Goal: Transaction & Acquisition: Purchase product/service

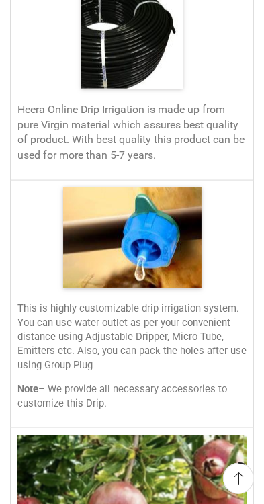
scroll to position [1012, 0]
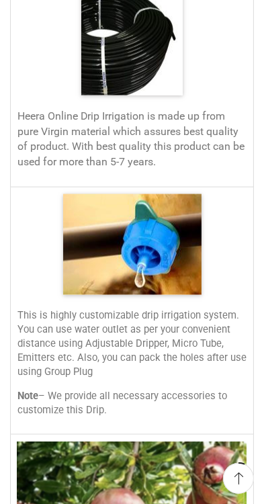
click at [156, 243] on img at bounding box center [132, 244] width 139 height 101
click at [160, 247] on img at bounding box center [132, 244] width 139 height 101
click at [179, 249] on img at bounding box center [132, 244] width 139 height 101
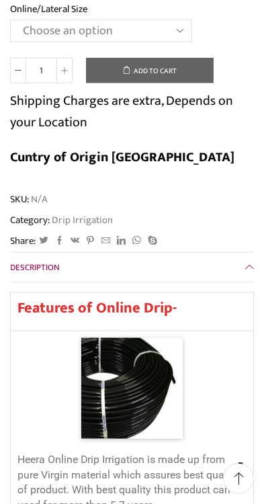
scroll to position [703, 0]
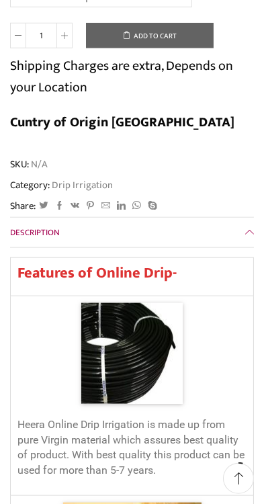
click at [140, 360] on img at bounding box center [132, 353] width 102 height 101
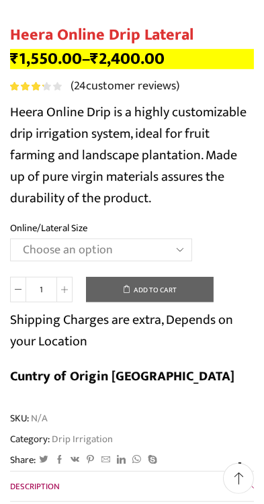
scroll to position [449, 0]
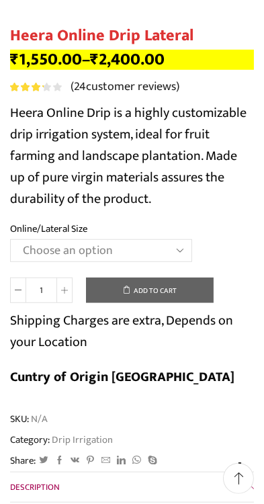
click at [186, 252] on select "Choose an option Heera Online 16MM Heera Online GOLD 16MM Heera Online 12MM Hee…" at bounding box center [101, 250] width 182 height 23
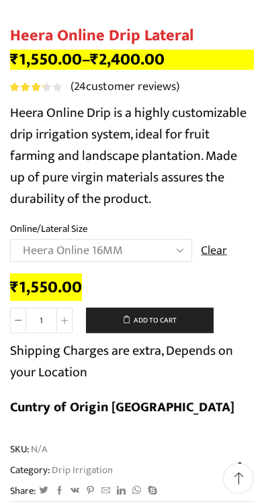
click at [175, 250] on select "Choose an option Heera Online 16MM Heera Online GOLD 16MM Heera Online 12MM Hee…" at bounding box center [101, 250] width 182 height 23
click at [180, 251] on select "Choose an option Heera Online 16MM Heera Online GOLD 16MM Heera Online 12MM Hee…" at bounding box center [101, 250] width 182 height 23
click at [178, 254] on select "Choose an option Heera Online 16MM Heera Online GOLD 16MM Heera Online 12MM Hee…" at bounding box center [101, 250] width 182 height 23
click at [176, 252] on select "Choose an option Heera Online 16MM Heera Online GOLD 16MM Heera Online 12MM Hee…" at bounding box center [101, 250] width 182 height 23
click at [182, 261] on select "Choose an option Heera Online 16MM Heera Online GOLD 16MM Heera Online 12MM Hee…" at bounding box center [101, 250] width 182 height 23
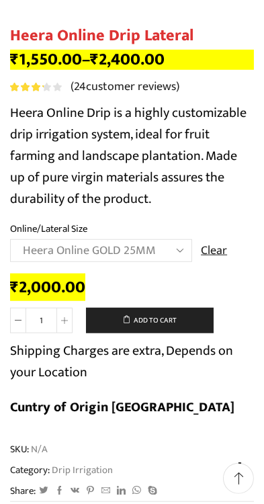
click at [176, 249] on select "Choose an option Heera Online 16MM Heera Online GOLD 16MM Heera Online 12MM Hee…" at bounding box center [101, 250] width 182 height 23
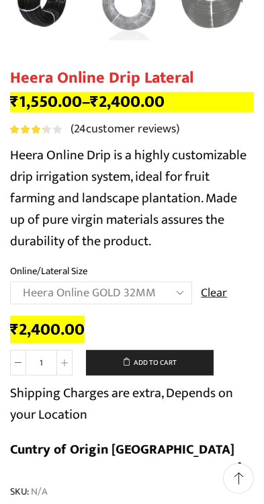
click at [184, 293] on select "Choose an option Heera Online 16MM Heera Online GOLD 16MM Heera Online 12MM Hee…" at bounding box center [101, 293] width 182 height 23
select select "Heera Online GOLD 12MM"
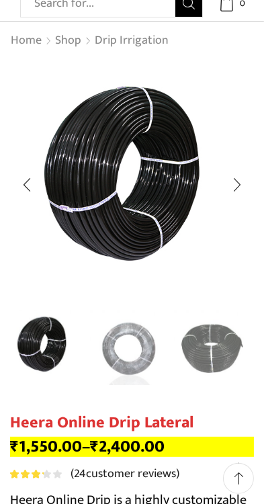
scroll to position [0, 0]
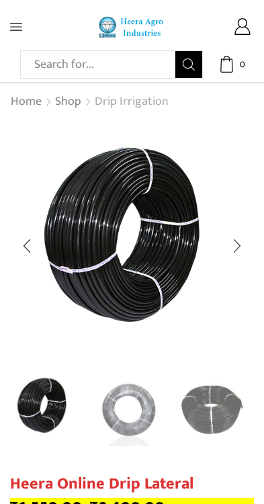
click at [137, 102] on link "Drip Irrigation" at bounding box center [131, 101] width 75 height 17
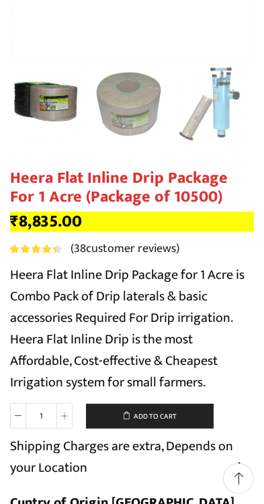
scroll to position [305, 0]
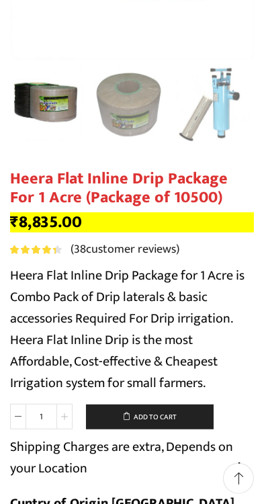
click at [68, 421] on span at bounding box center [64, 417] width 16 height 26
click at [19, 417] on icon at bounding box center [18, 417] width 7 height 7
type input "1"
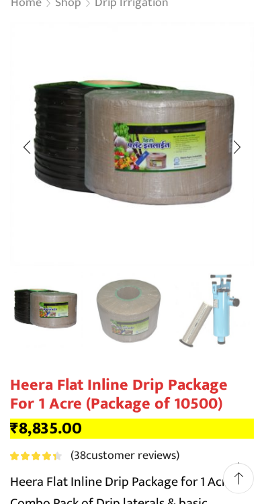
scroll to position [101, 0]
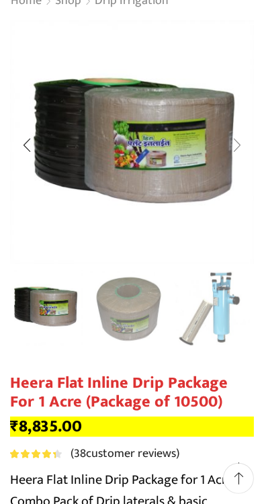
click at [223, 146] on div "Next slide" at bounding box center [238, 145] width 34 height 34
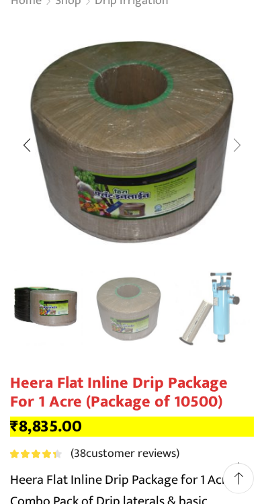
click at [227, 139] on div "Next slide" at bounding box center [238, 145] width 34 height 34
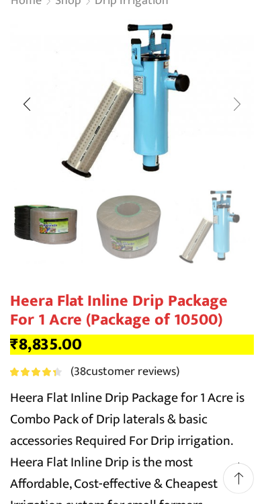
click at [231, 101] on div "Next slide" at bounding box center [238, 104] width 34 height 34
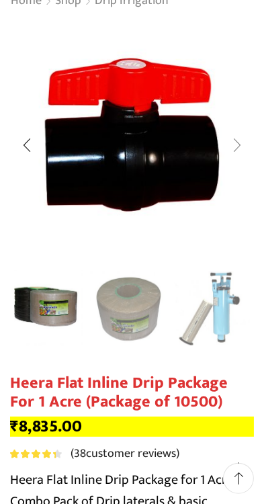
click at [237, 140] on div "Next slide" at bounding box center [238, 145] width 34 height 34
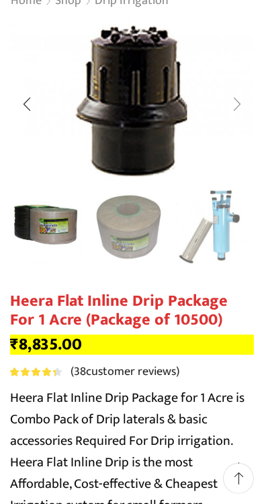
click at [235, 112] on div "Next slide" at bounding box center [238, 104] width 34 height 34
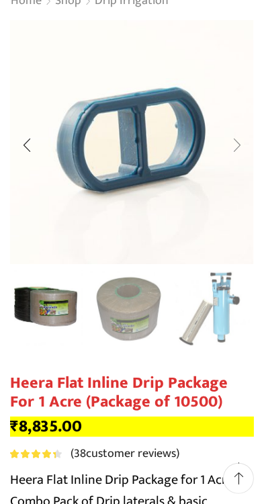
click at [240, 143] on div "Next slide" at bounding box center [238, 145] width 34 height 34
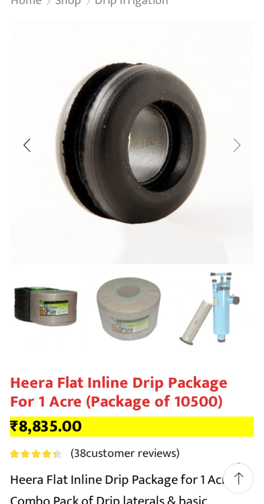
click at [240, 143] on div "Next slide" at bounding box center [238, 145] width 34 height 34
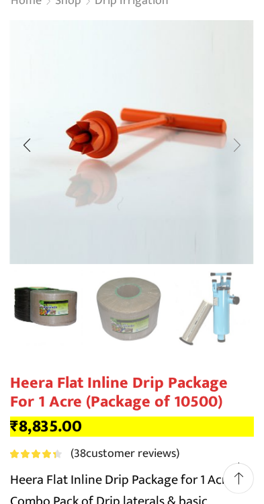
click at [233, 147] on div "Next slide" at bounding box center [238, 145] width 34 height 34
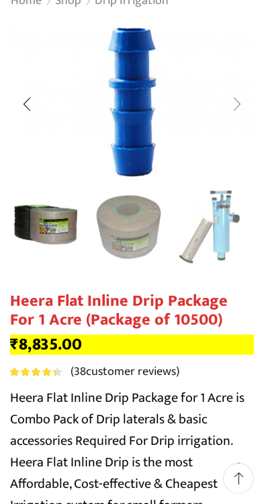
click at [225, 120] on div "Next slide" at bounding box center [238, 104] width 34 height 34
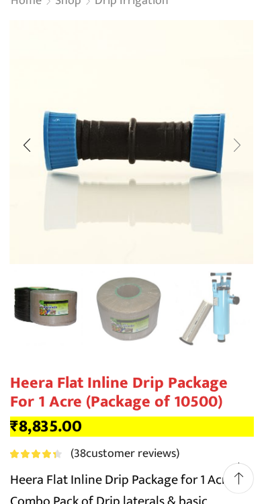
click at [236, 141] on div "Next slide" at bounding box center [238, 145] width 34 height 34
click at [238, 153] on div "Next slide" at bounding box center [238, 145] width 34 height 34
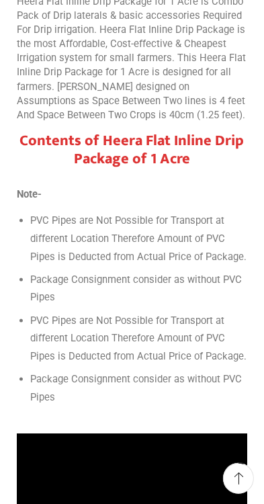
scroll to position [980, 0]
